Goal: Task Accomplishment & Management: Manage account settings

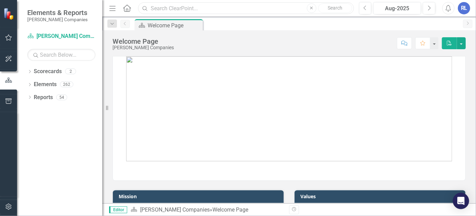
click at [189, 11] on input "text" at bounding box center [246, 8] width 216 height 12
type input "G6 Mod"
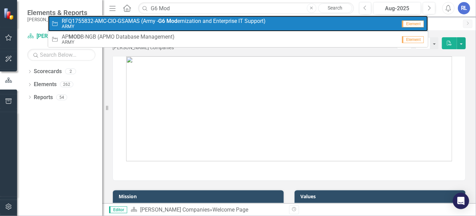
click at [165, 19] on strong "G6" at bounding box center [161, 21] width 7 height 6
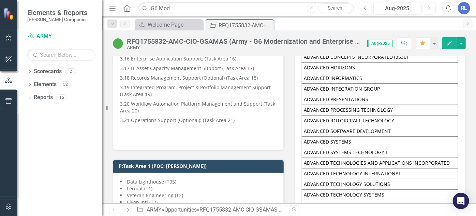
scroll to position [1241, 0]
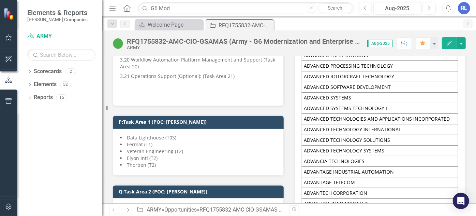
click at [175, 119] on h3 "P:Task Area 1 (POC: [PERSON_NAME])" at bounding box center [200, 121] width 162 height 5
click at [194, 134] on li "Data Lighthouse (T0S)" at bounding box center [198, 137] width 157 height 7
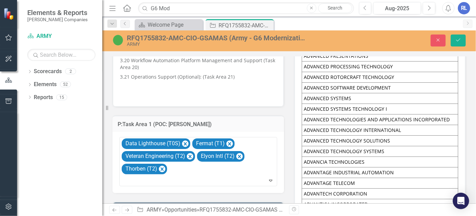
click at [268, 177] on icon "Expand" at bounding box center [271, 179] width 7 height 5
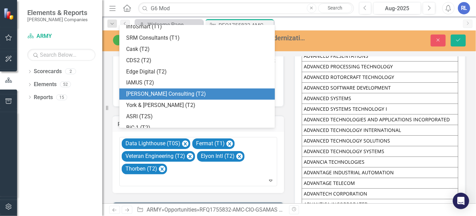
scroll to position [282, 0]
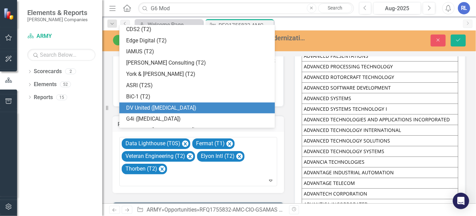
click at [55, 145] on div "Dropdown Scorecards 2 Dropdown [PERSON_NAME] Companies ARMY Dropdown Elements 5…" at bounding box center [59, 141] width 85 height 150
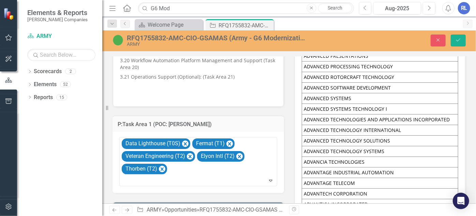
click at [269, 179] on icon at bounding box center [270, 180] width 3 height 2
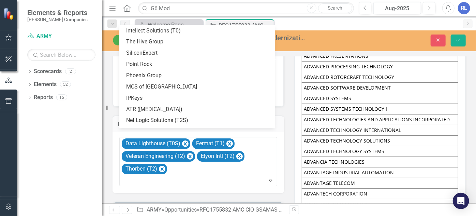
click at [269, 179] on icon at bounding box center [270, 180] width 3 height 2
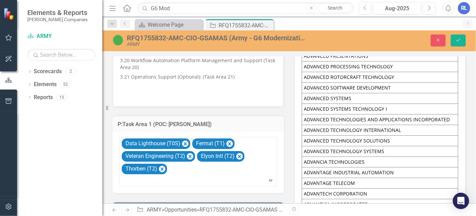
click at [259, 121] on h3 "P:Task Area 1 (POC: [PERSON_NAME])" at bounding box center [198, 124] width 161 height 6
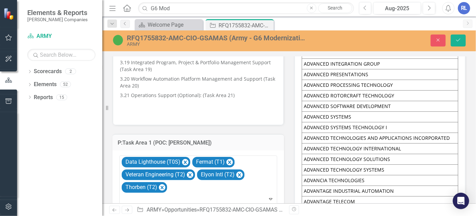
scroll to position [1241, 0]
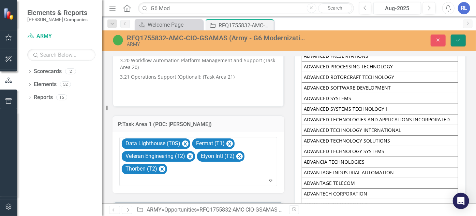
click at [460, 41] on icon "Save" at bounding box center [459, 40] width 6 height 5
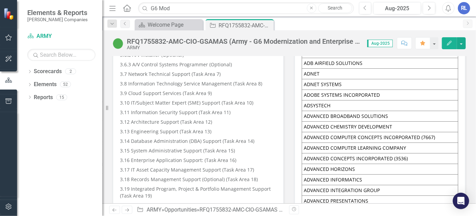
scroll to position [1085, 0]
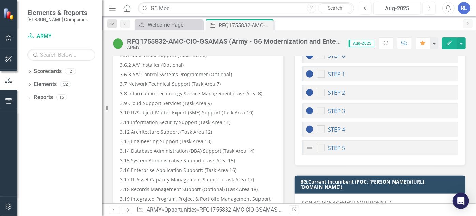
click at [464, 6] on div "RL" at bounding box center [464, 8] width 12 height 12
